Goal: Check status: Check status

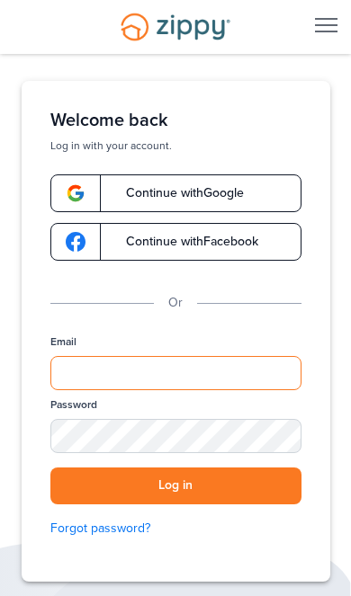
click at [220, 376] on input "Email" at bounding box center [175, 373] width 251 height 34
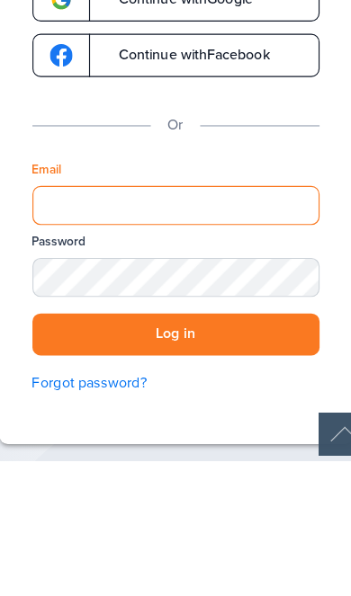
type input "**********"
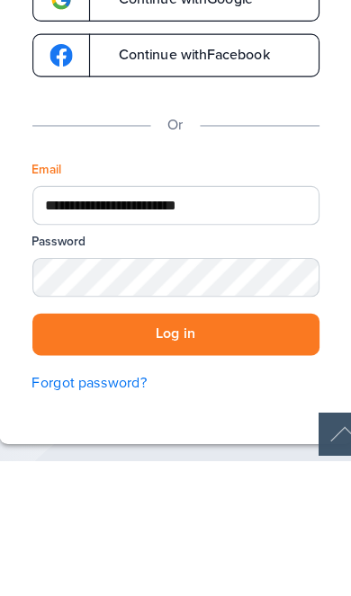
click at [154, 467] on button "Log in" at bounding box center [175, 485] width 251 height 37
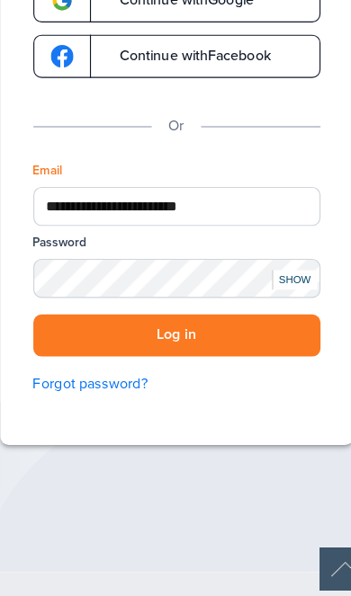
click at [231, 350] on button "Log in" at bounding box center [175, 368] width 251 height 37
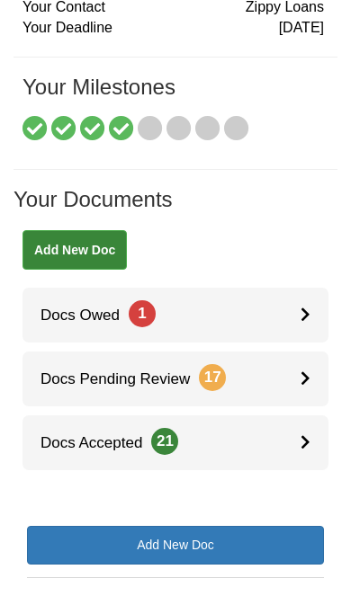
scroll to position [177, 0]
click at [286, 378] on link "Docs Pending Review 17" at bounding box center [175, 378] width 306 height 55
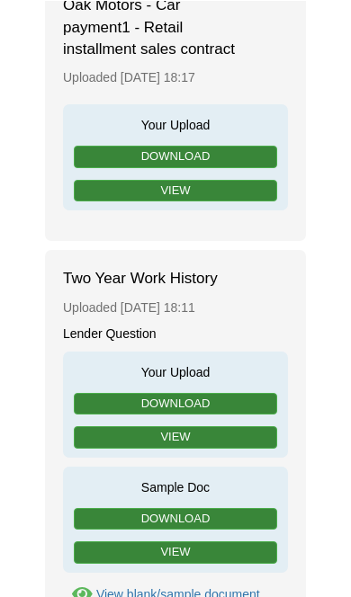
scroll to position [633, 0]
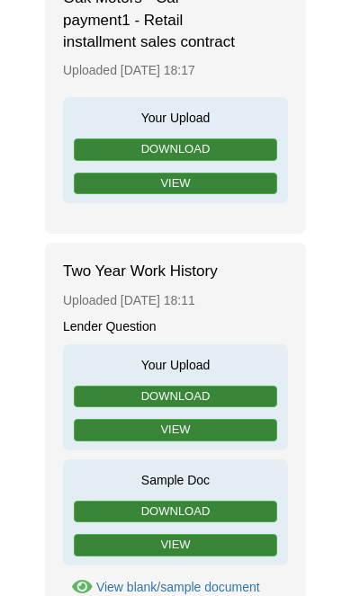
click at [244, 421] on link "View" at bounding box center [175, 430] width 203 height 22
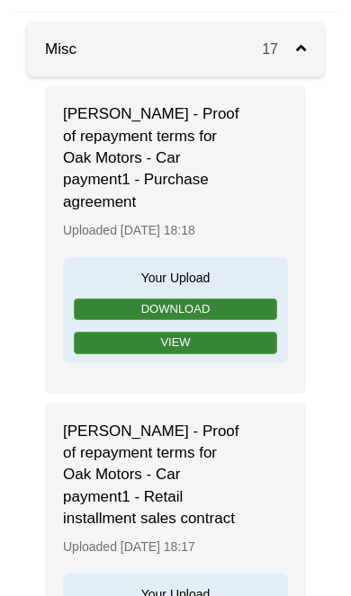
scroll to position [0, 0]
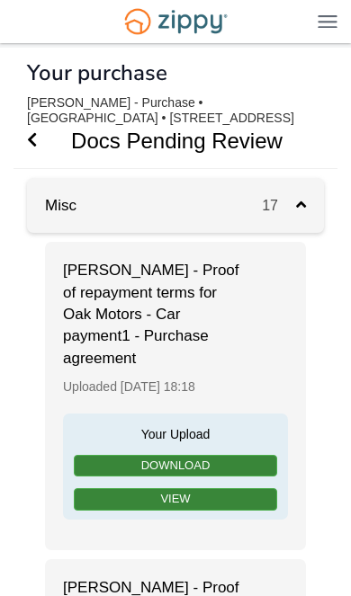
click at [51, 141] on h1 "Docs Pending Review" at bounding box center [164, 140] width 303 height 55
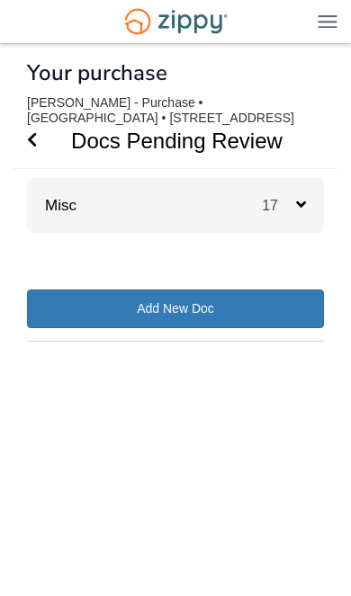
click at [29, 160] on span "Go Back" at bounding box center [32, 140] width 10 height 55
